Goal: Complete application form

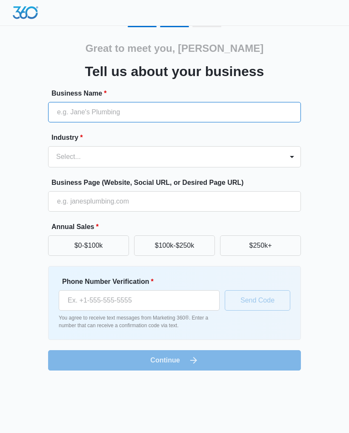
click at [213, 113] on input "Business Name *" at bounding box center [174, 112] width 252 height 20
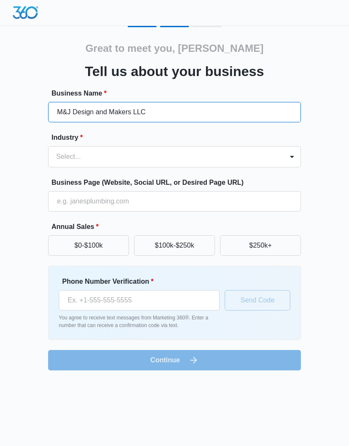
type input "M&J Design and Makers LLC"
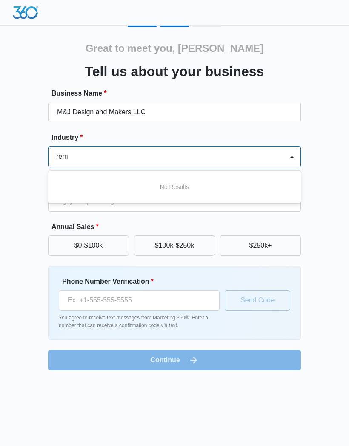
type input "re"
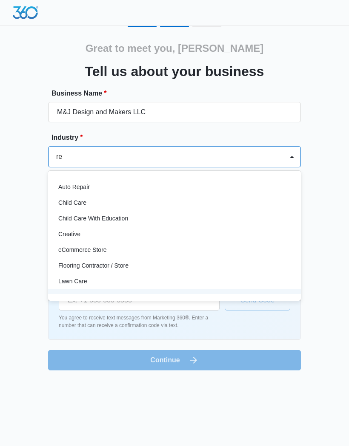
type input "r"
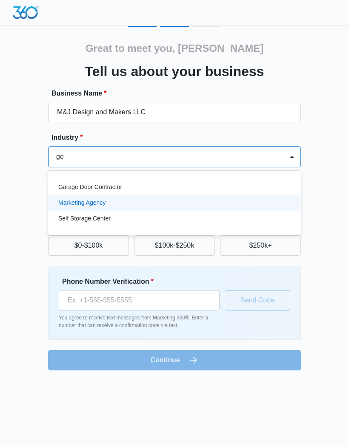
type input "g"
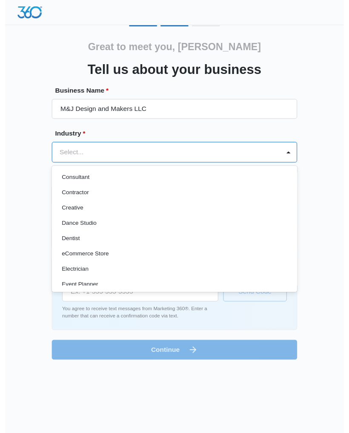
scroll to position [129, 0]
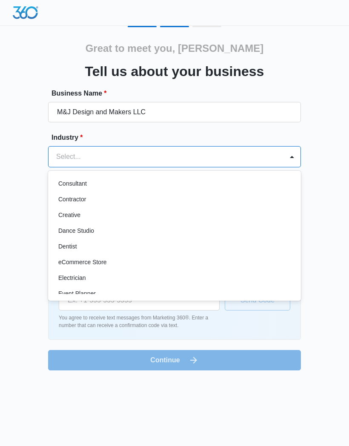
click at [66, 201] on p "Contractor" at bounding box center [72, 199] width 28 height 9
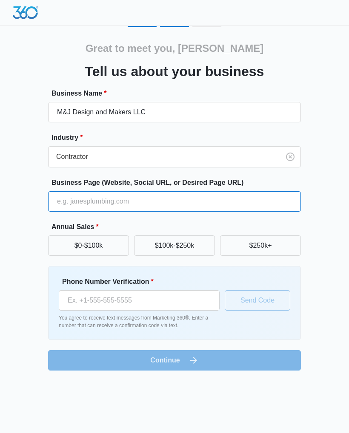
click at [253, 204] on input "Business Page (Website, Social URL, or Desired Page URL)" at bounding box center [174, 201] width 252 height 20
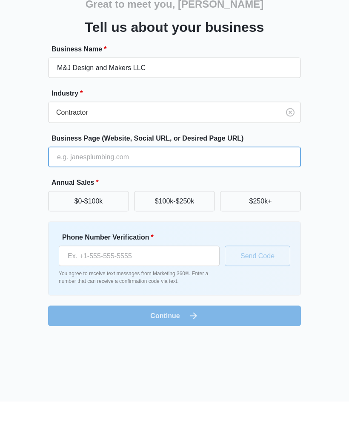
click at [248, 191] on input "Business Page (Website, Social URL, or Desired Page URL)" at bounding box center [174, 201] width 252 height 20
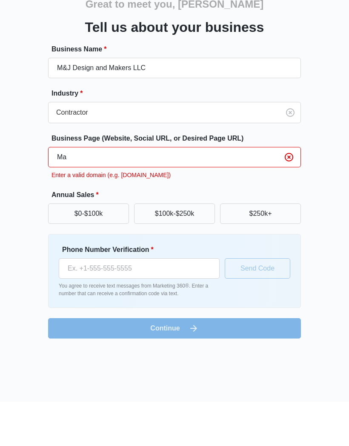
type input "M"
click at [68, 191] on input "Mandjdesign" at bounding box center [174, 201] width 252 height 20
click at [74, 191] on input "Mandjdesign" at bounding box center [174, 201] width 252 height 20
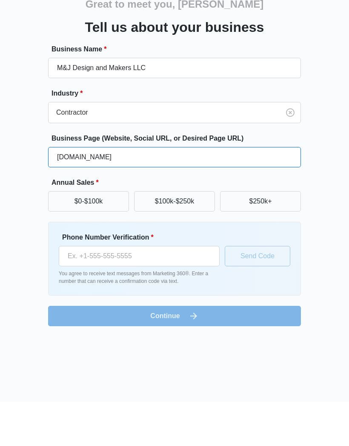
click at [75, 191] on input "[DOMAIN_NAME]" at bounding box center [174, 201] width 252 height 20
click at [80, 191] on input "[DOMAIN_NAME]" at bounding box center [174, 201] width 252 height 20
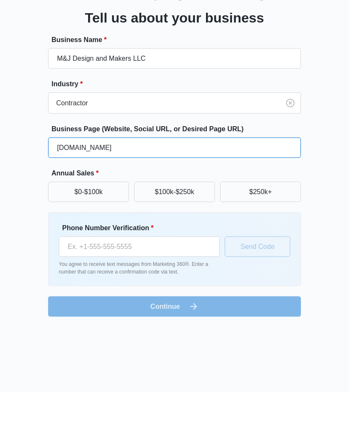
type input "[DOMAIN_NAME]"
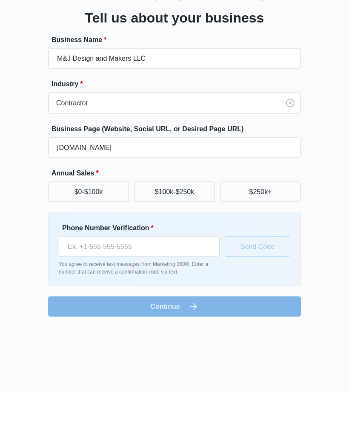
click at [151, 235] on button "$100k-$250k" at bounding box center [174, 245] width 81 height 20
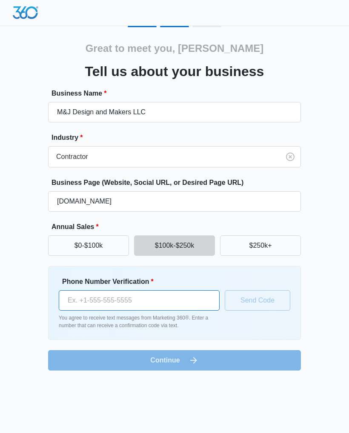
click at [77, 304] on input "Phone Number Verification *" at bounding box center [139, 300] width 161 height 20
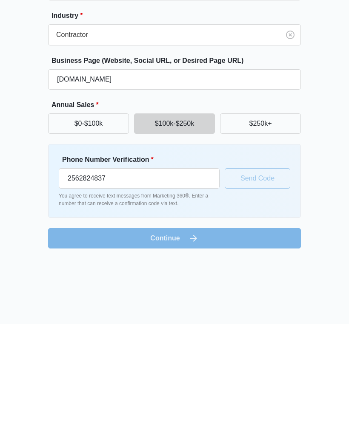
type input "[PHONE_NUMBER]"
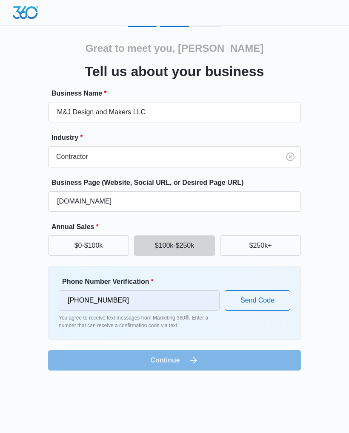
click at [279, 300] on button "Send Code" at bounding box center [256, 300] width 65 height 20
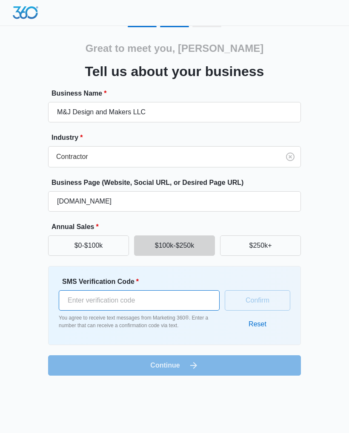
click at [177, 298] on input "SMS Verification Code *" at bounding box center [139, 300] width 161 height 20
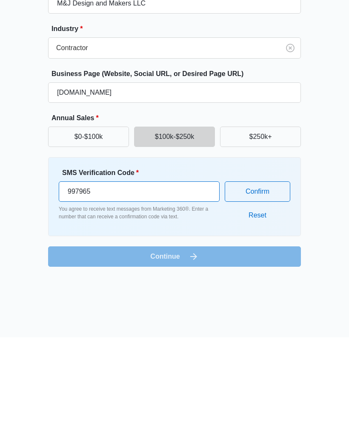
type input "997965"
click at [270, 290] on button "Confirm" at bounding box center [256, 300] width 65 height 20
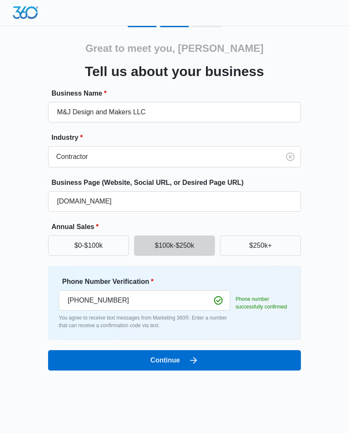
click at [264, 357] on button "Continue" at bounding box center [174, 360] width 252 height 20
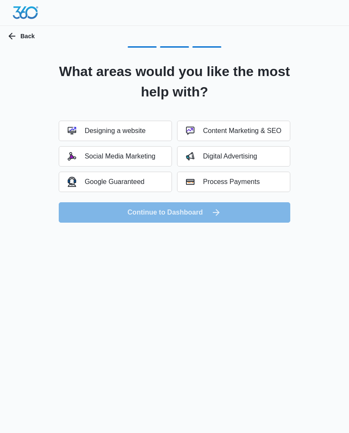
click at [136, 128] on div "Designing a website" at bounding box center [107, 131] width 78 height 9
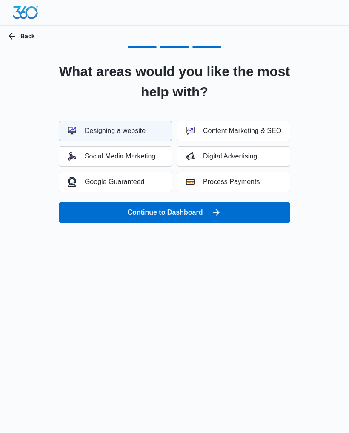
click at [231, 185] on div "Process Payments" at bounding box center [223, 182] width 74 height 9
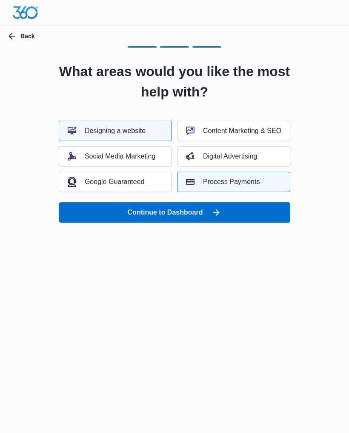
click at [239, 154] on div "Digital Advertising" at bounding box center [221, 156] width 71 height 9
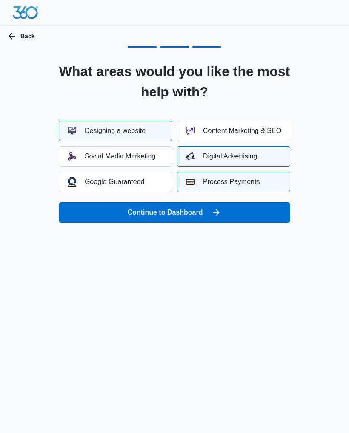
click at [147, 179] on button "Google Guaranteed" at bounding box center [115, 182] width 113 height 20
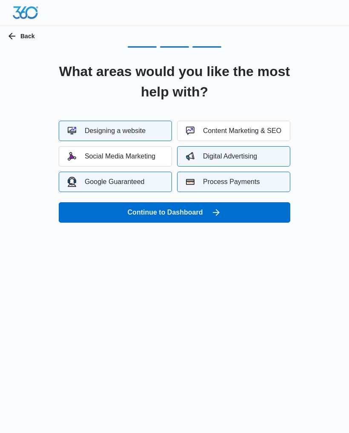
click at [272, 130] on div "Content Marketing & SEO" at bounding box center [233, 131] width 95 height 9
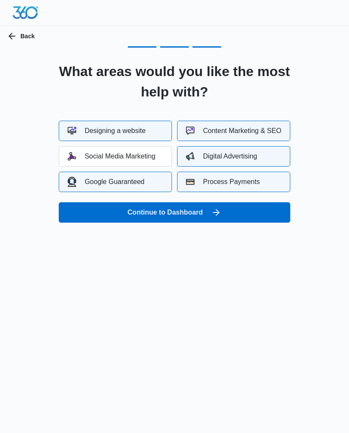
click at [259, 211] on button "Continue to Dashboard" at bounding box center [174, 212] width 231 height 20
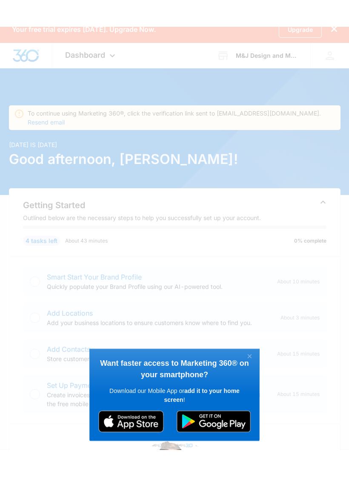
scroll to position [11, 0]
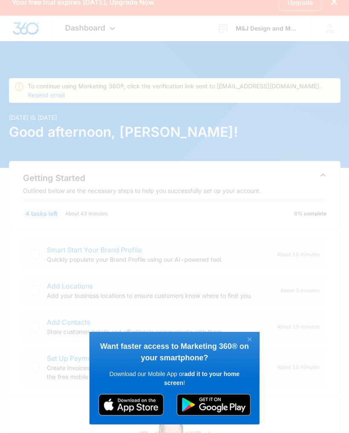
click appcues "× Want faster access to Marketing 360® on your smartphone? Download our Mobile …"
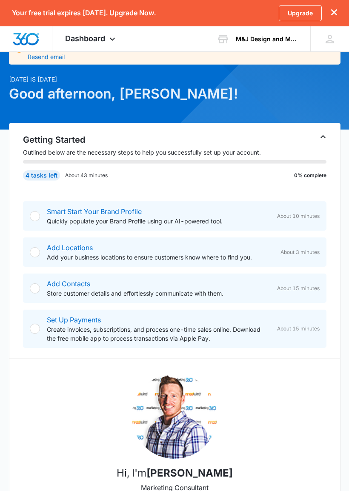
scroll to position [51, 0]
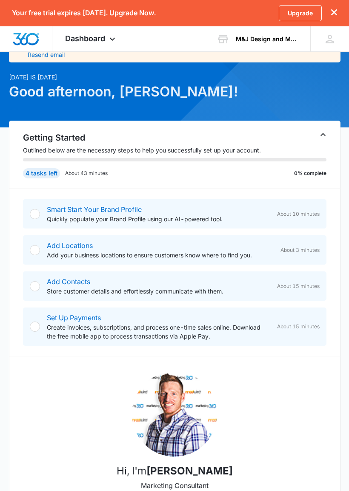
click at [57, 212] on link "Smart Start Your Brand Profile" at bounding box center [94, 209] width 95 height 9
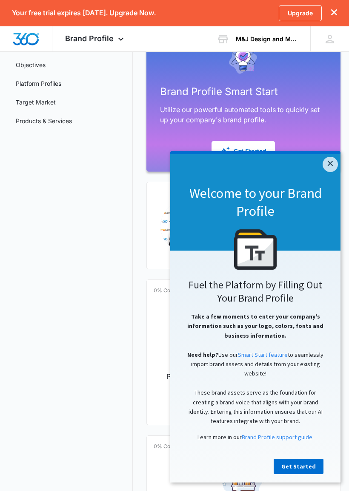
scroll to position [98, 0]
click at [293, 433] on link "Get Started" at bounding box center [298, 466] width 50 height 15
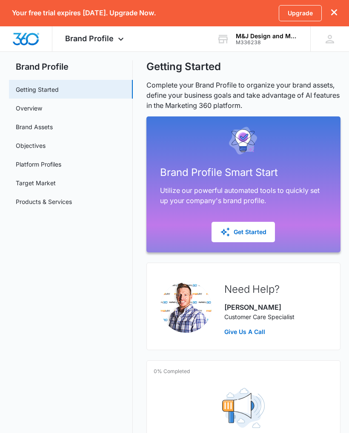
scroll to position [7, 0]
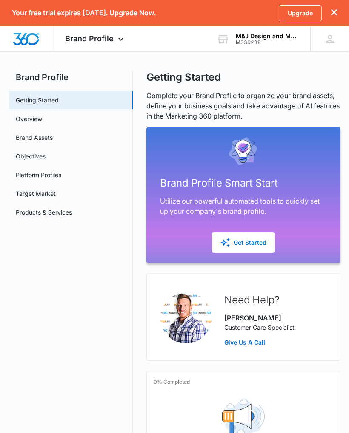
click at [264, 236] on button "Get Started" at bounding box center [242, 242] width 63 height 20
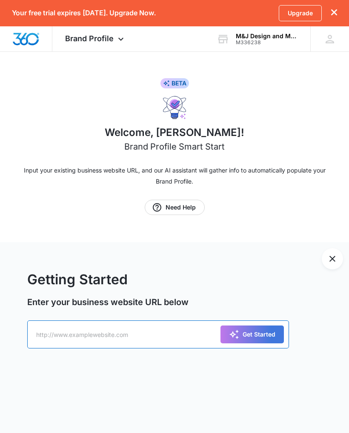
click at [111, 330] on input "text" at bounding box center [157, 334] width 261 height 28
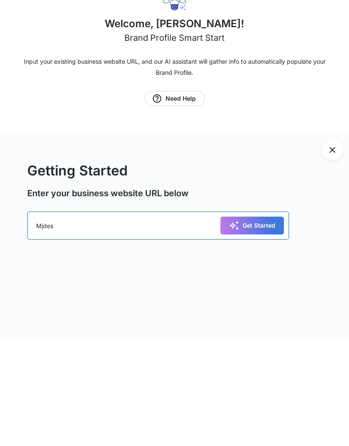
type input "Mjdes"
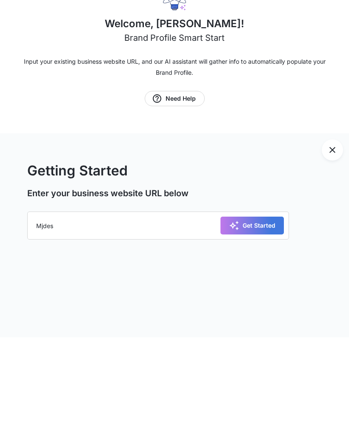
click at [328, 254] on icon "Exit Smart Start Wizard" at bounding box center [332, 259] width 10 height 10
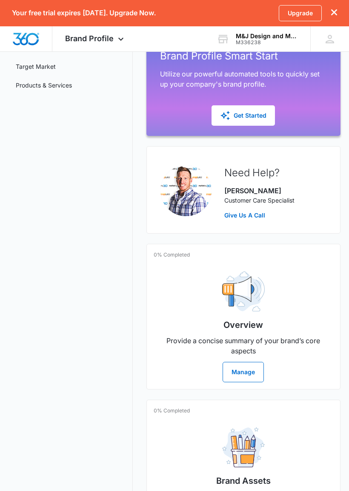
scroll to position [134, 0]
click at [291, 275] on div "Overview Provide a concise summary of your brand’s core aspects Manage" at bounding box center [242, 324] width 179 height 118
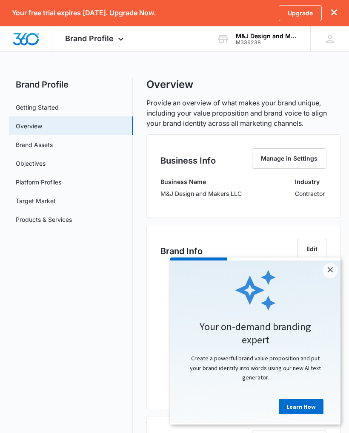
click at [333, 269] on link "×" at bounding box center [329, 270] width 15 height 15
